Goal: Check status: Check status

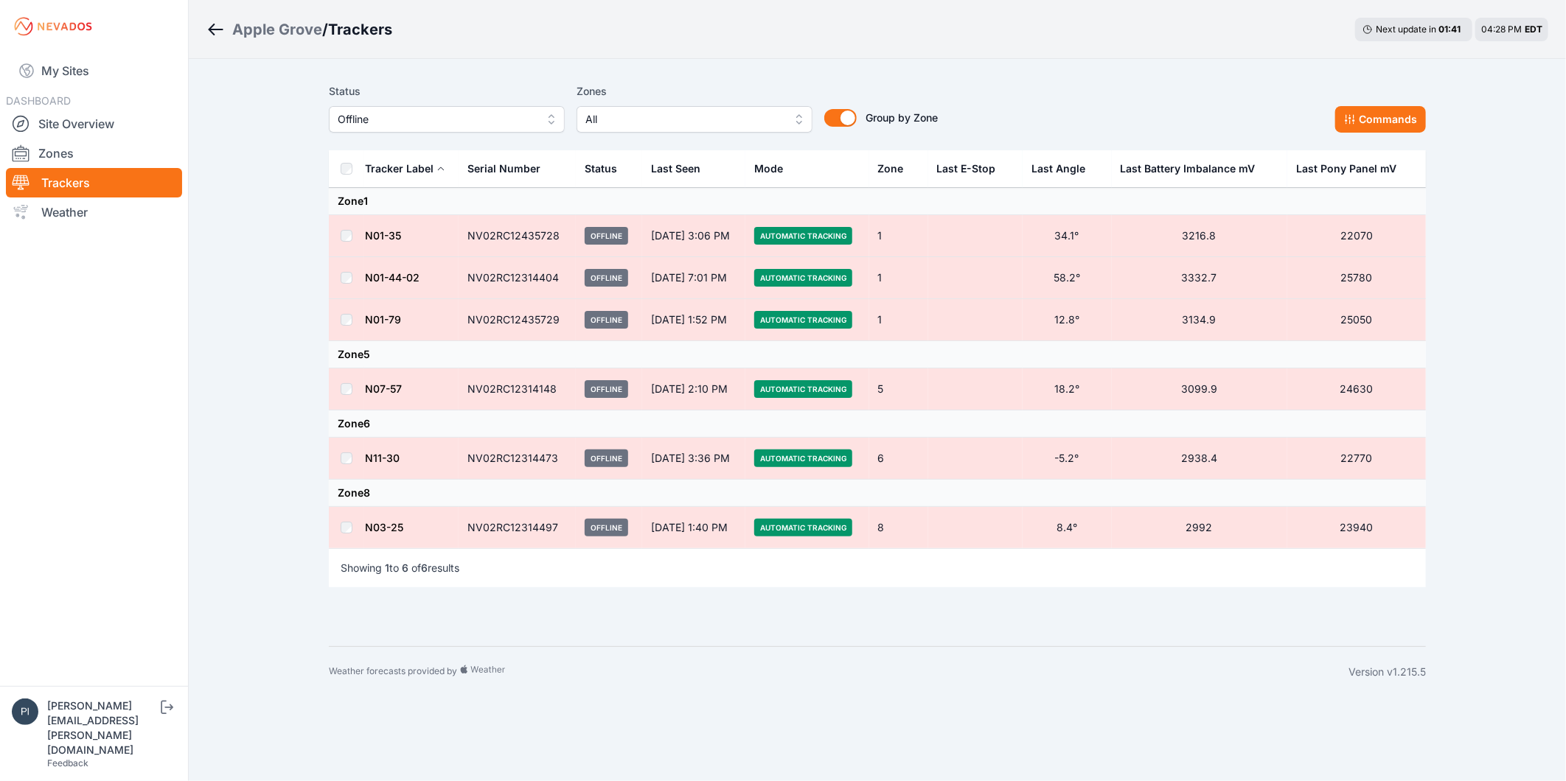
click at [355, 115] on span "Offline" at bounding box center [437, 120] width 198 height 18
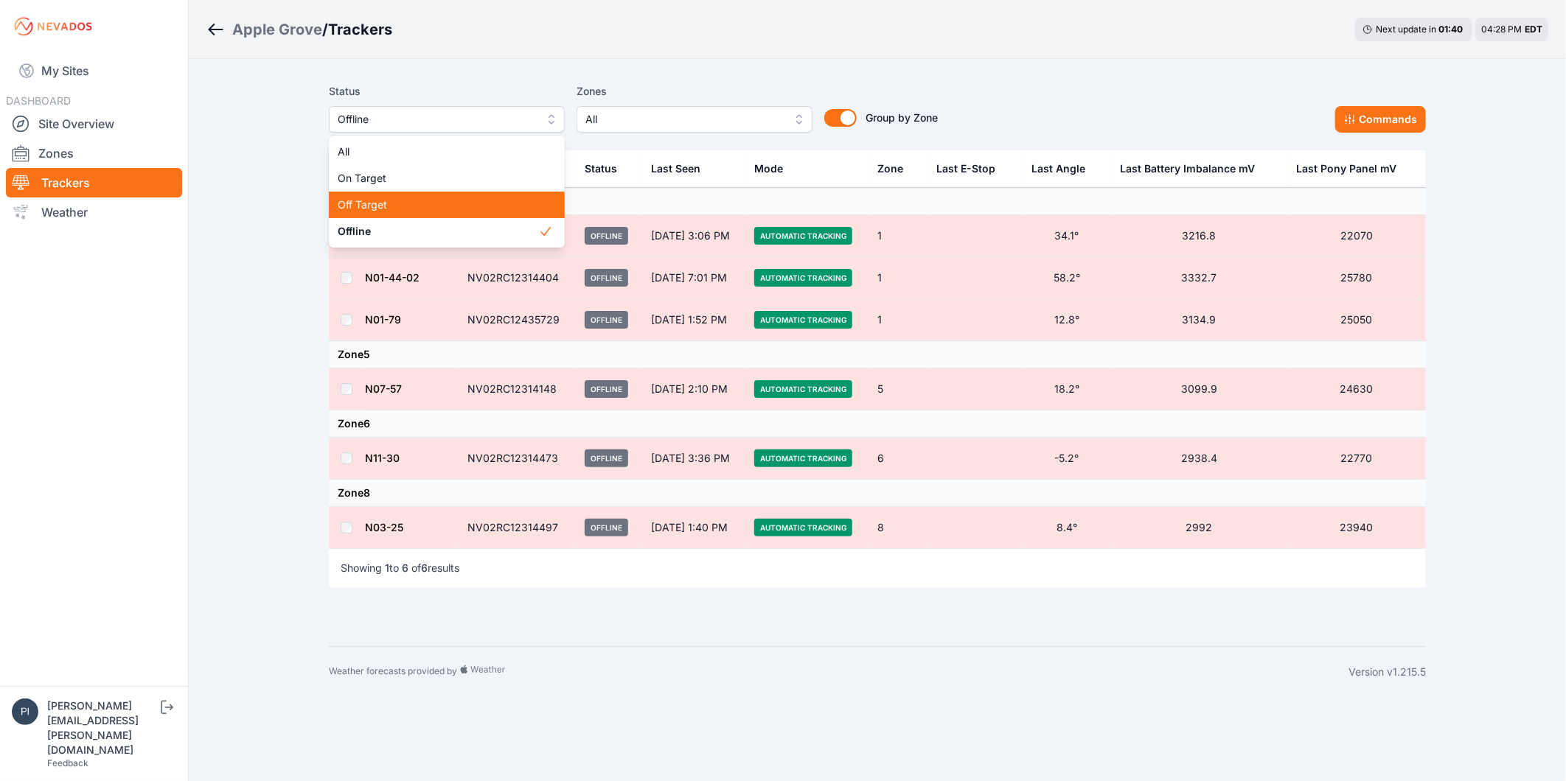
click at [380, 204] on span "Off Target" at bounding box center [438, 205] width 200 height 15
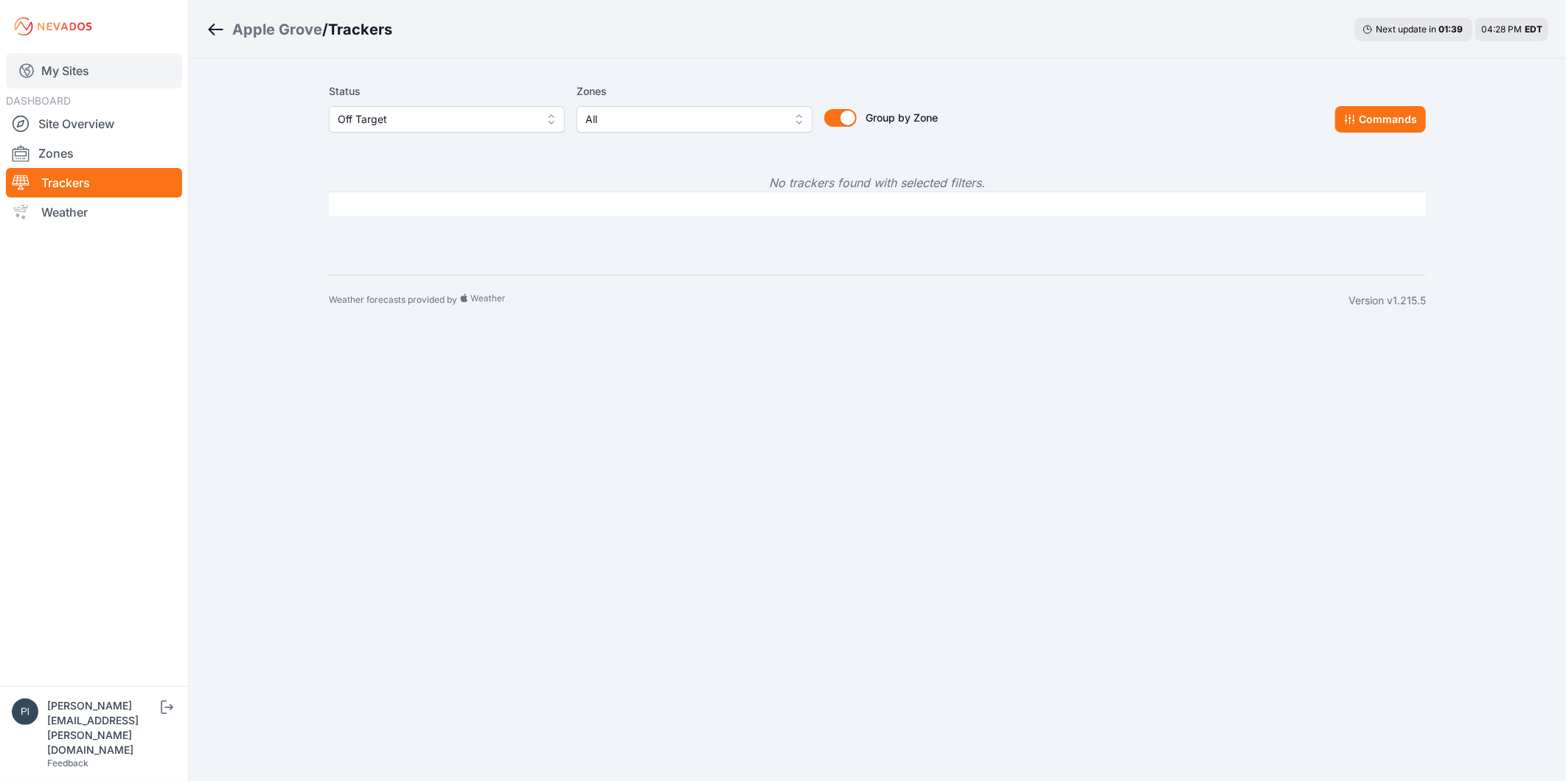
click at [77, 69] on link "My Sites" at bounding box center [94, 70] width 176 height 35
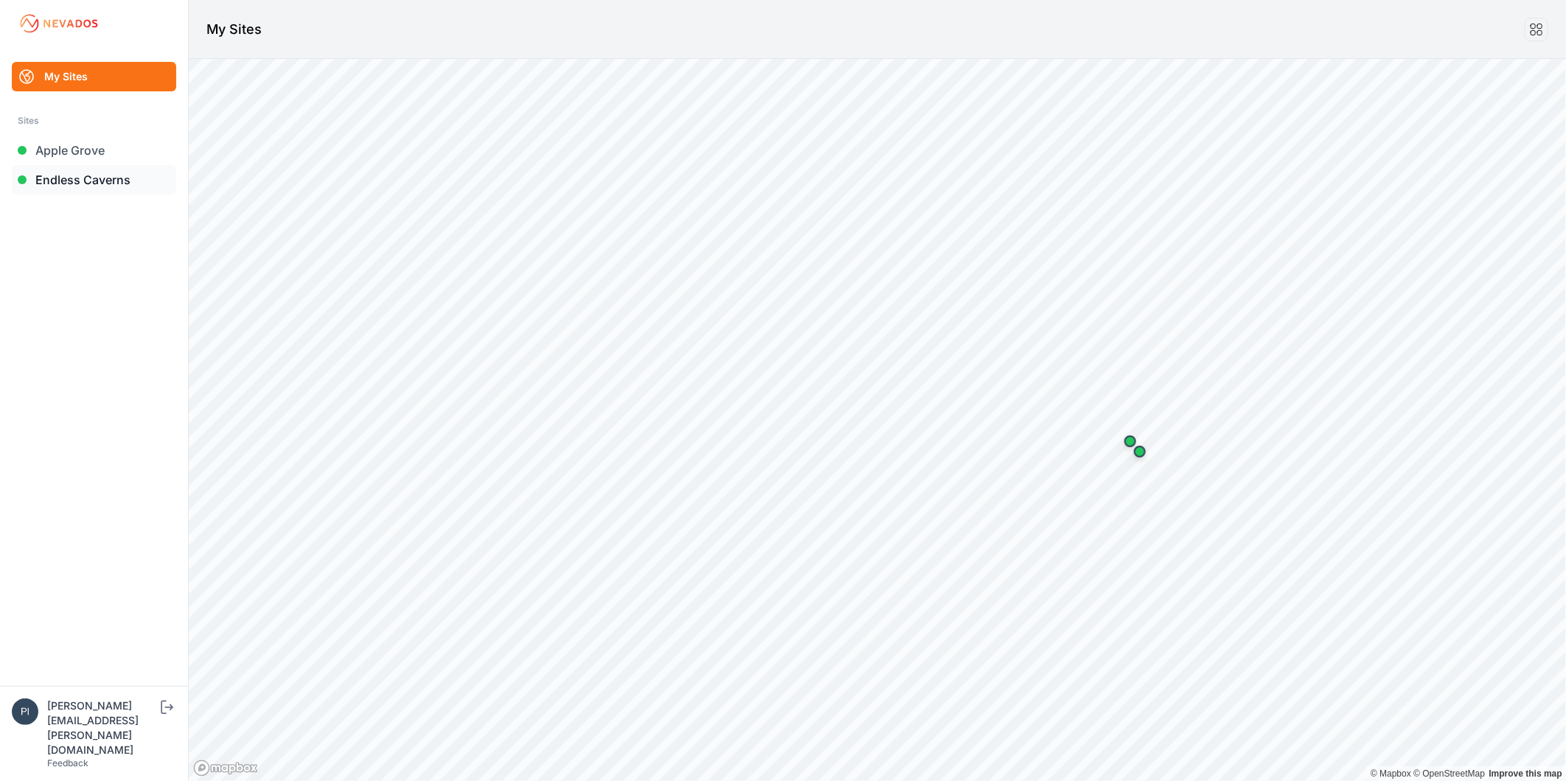
click at [67, 187] on link "Endless Caverns" at bounding box center [94, 179] width 164 height 29
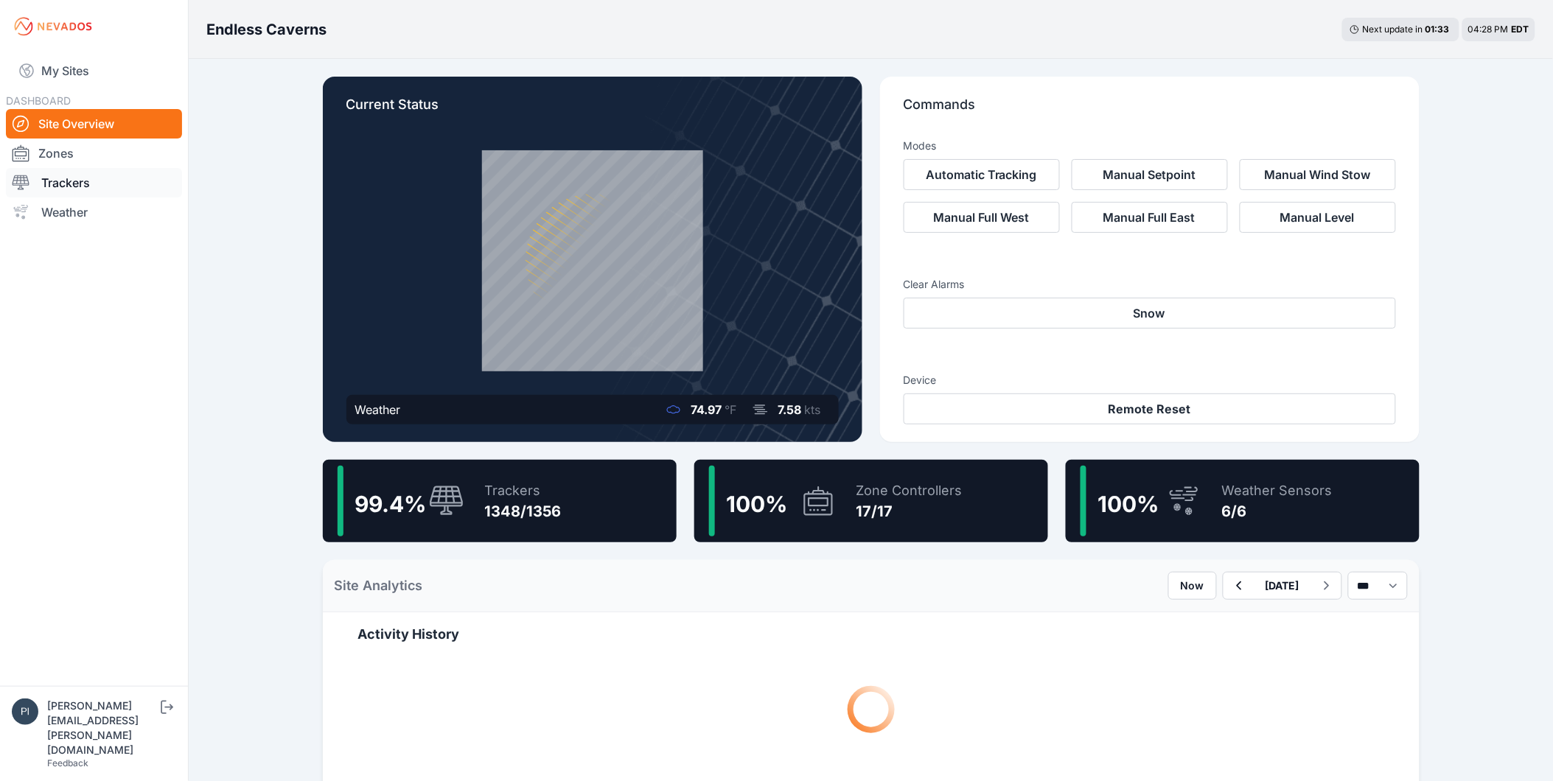
click at [84, 181] on link "Trackers" at bounding box center [94, 182] width 176 height 29
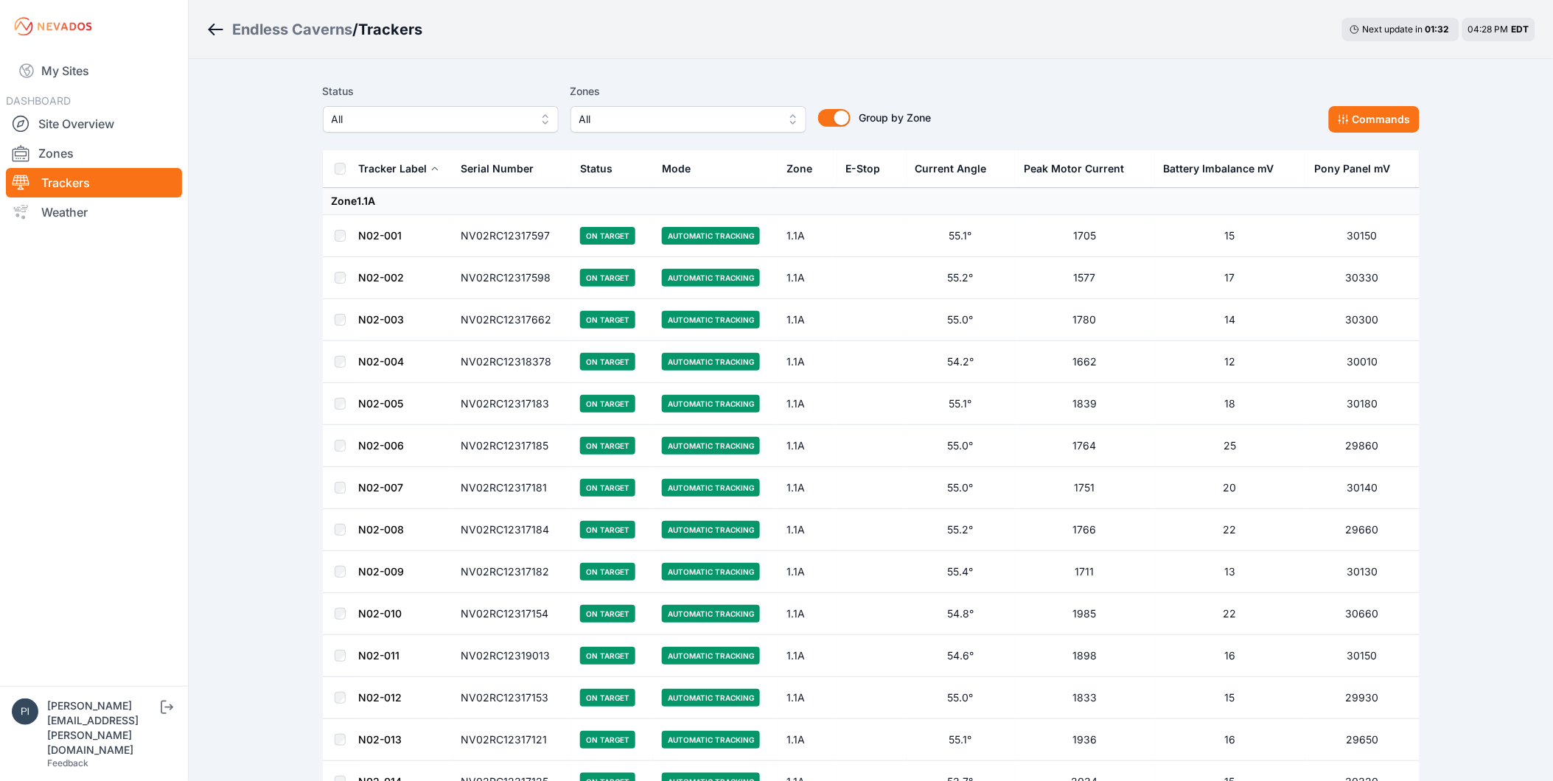
click at [378, 118] on span "All" at bounding box center [431, 120] width 198 height 18
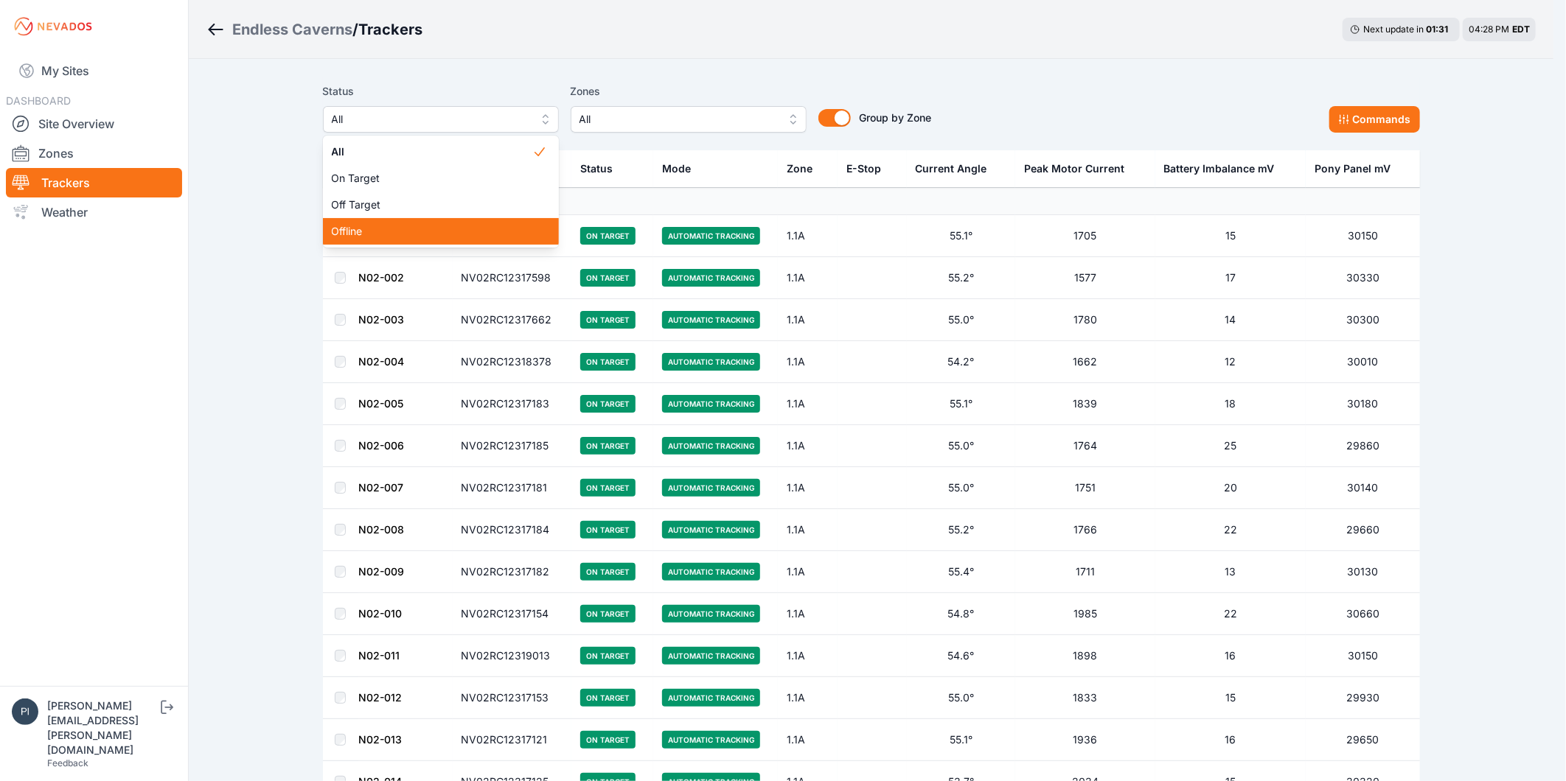
click at [397, 222] on div "Offline" at bounding box center [441, 231] width 236 height 27
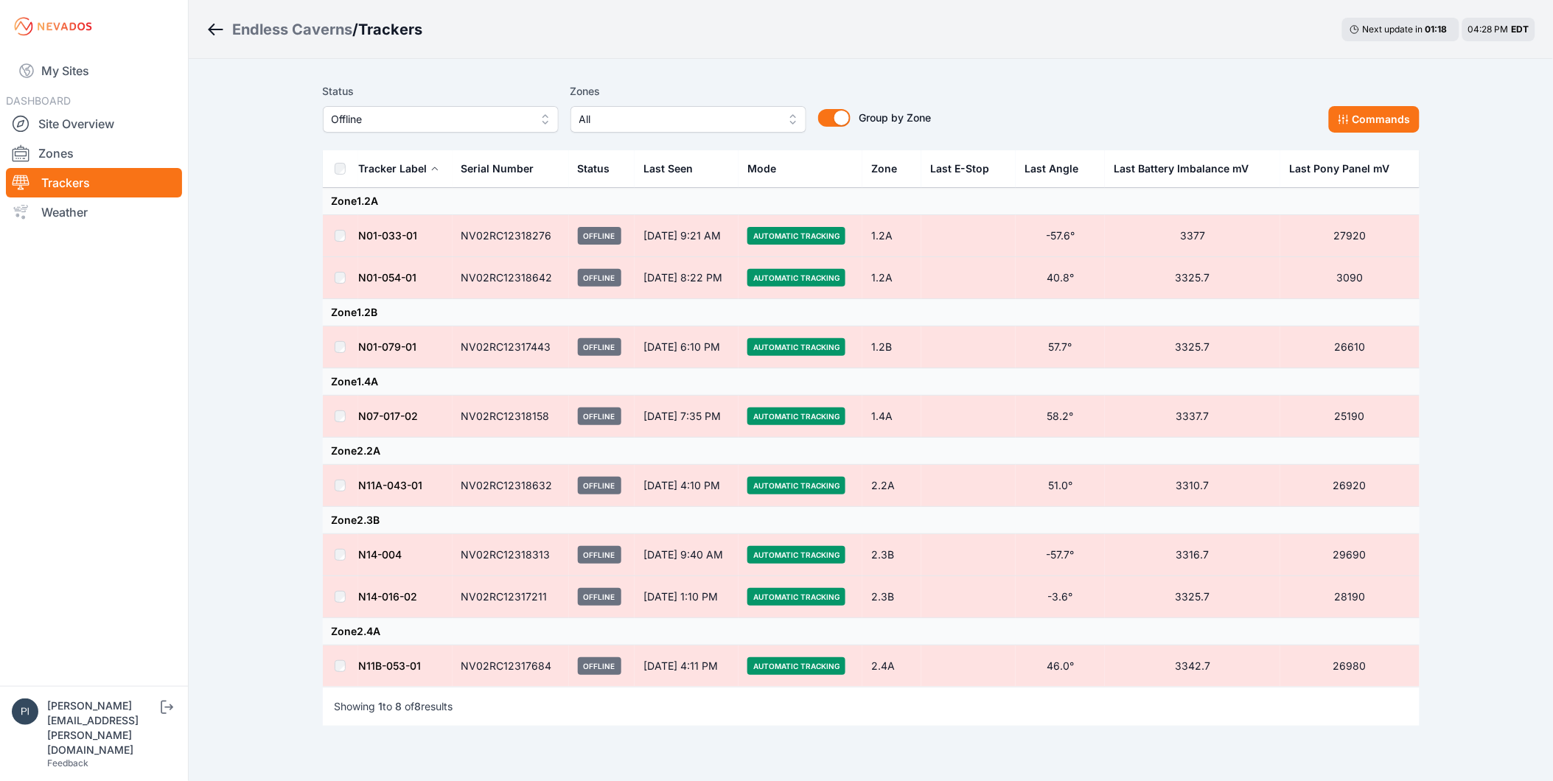
click at [421, 119] on span "Offline" at bounding box center [431, 120] width 198 height 18
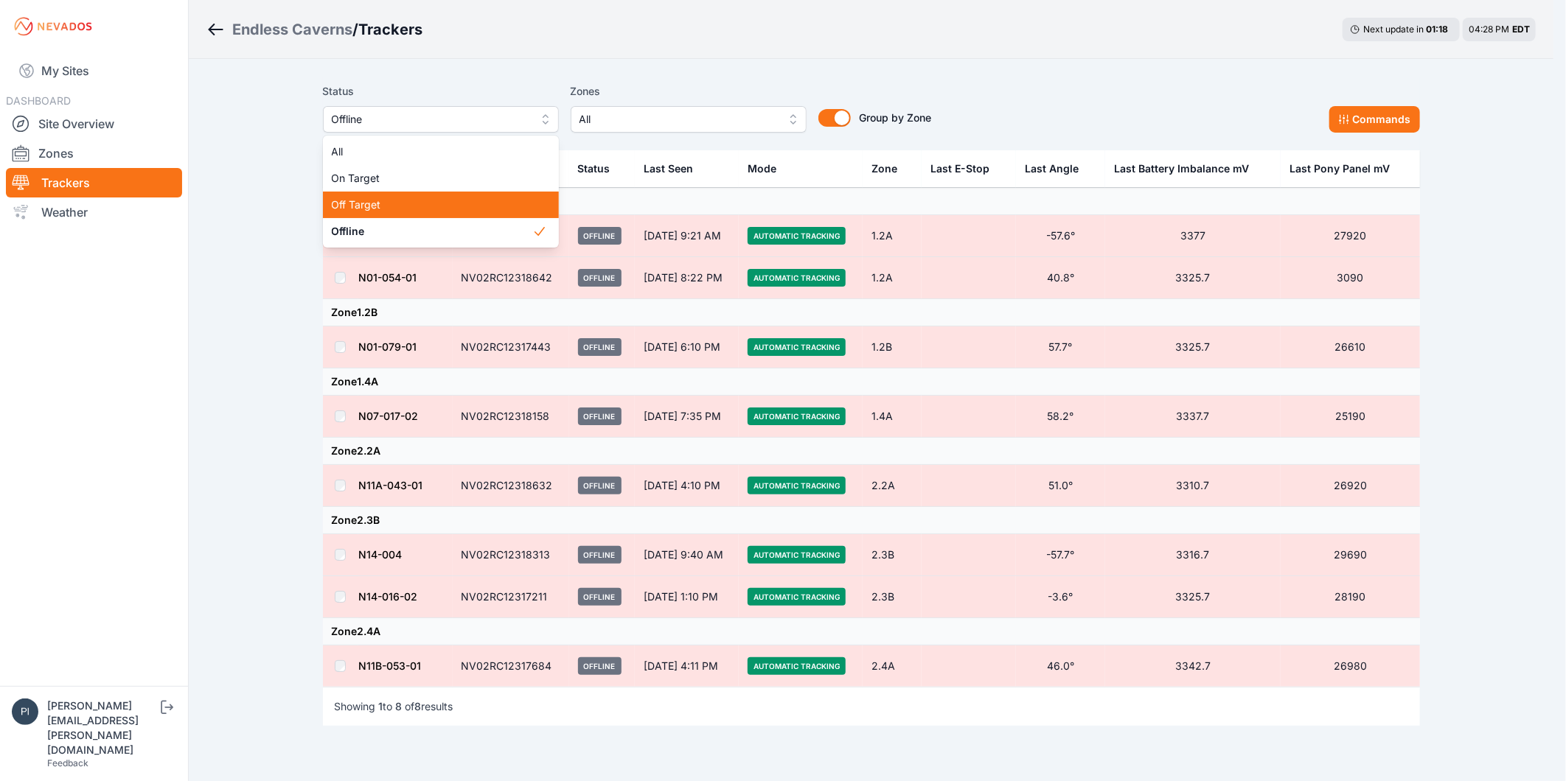
click at [409, 195] on div "Off Target" at bounding box center [441, 205] width 236 height 27
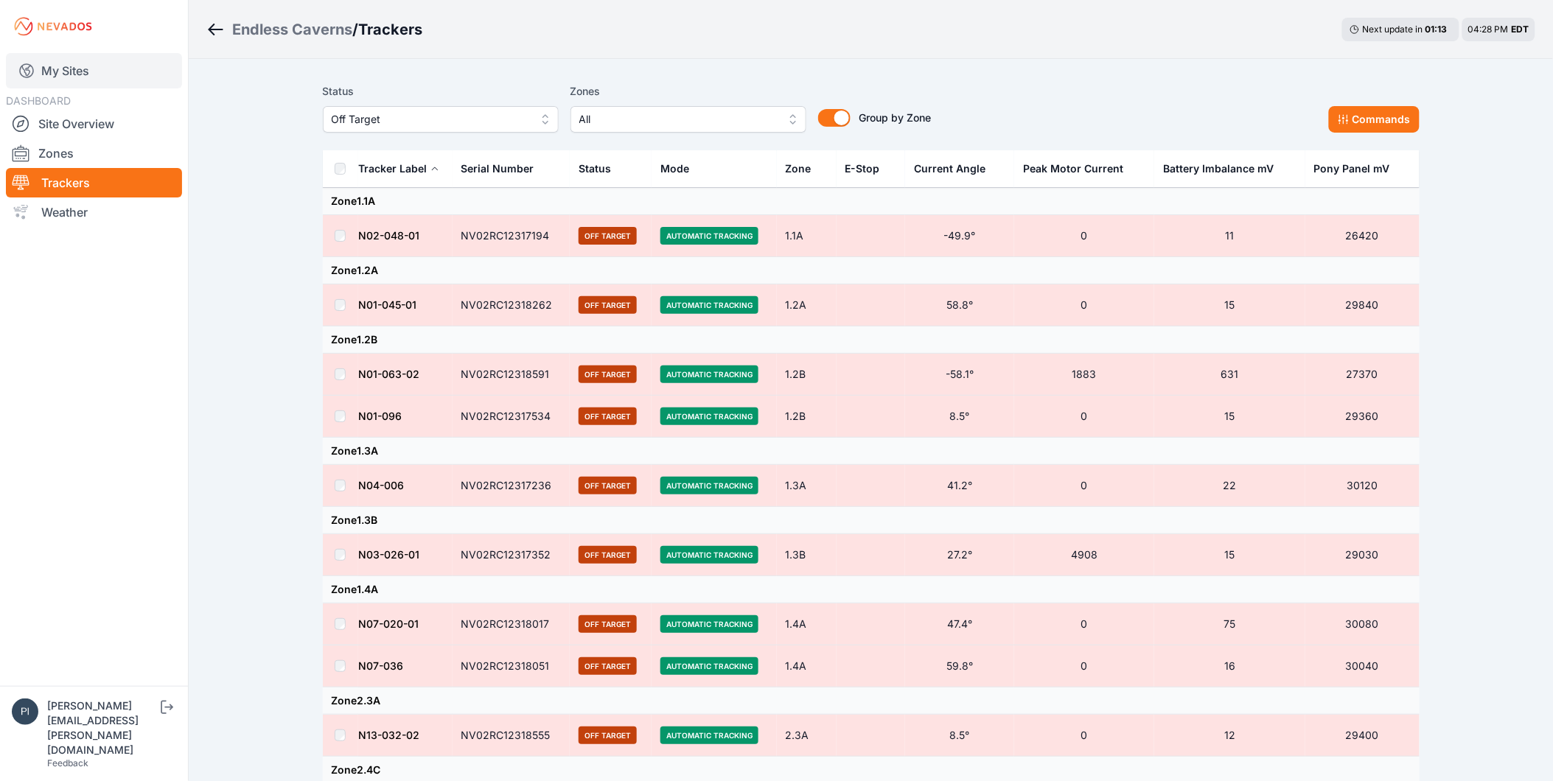
click at [67, 67] on link "My Sites" at bounding box center [94, 70] width 176 height 35
